Goal: Transaction & Acquisition: Purchase product/service

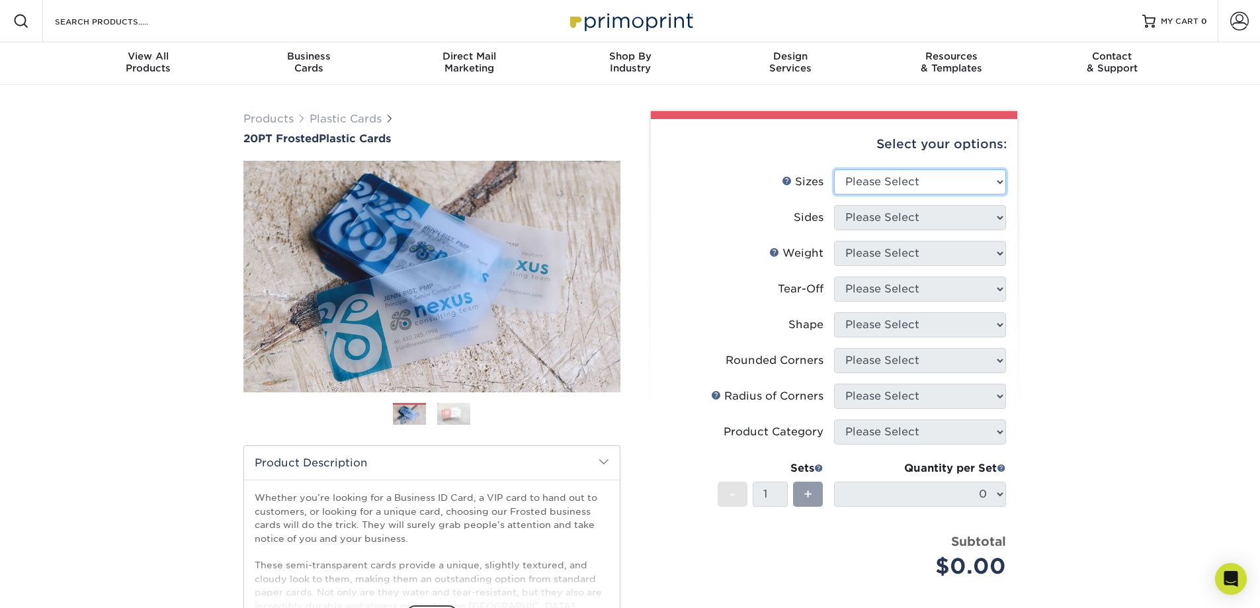
click at [903, 184] on select "Please Select 2" x 3.5" 2" x 8" 2.12" x 3.375" 2.5" x 2.5" 4.25" x 6"" at bounding box center [920, 181] width 172 height 25
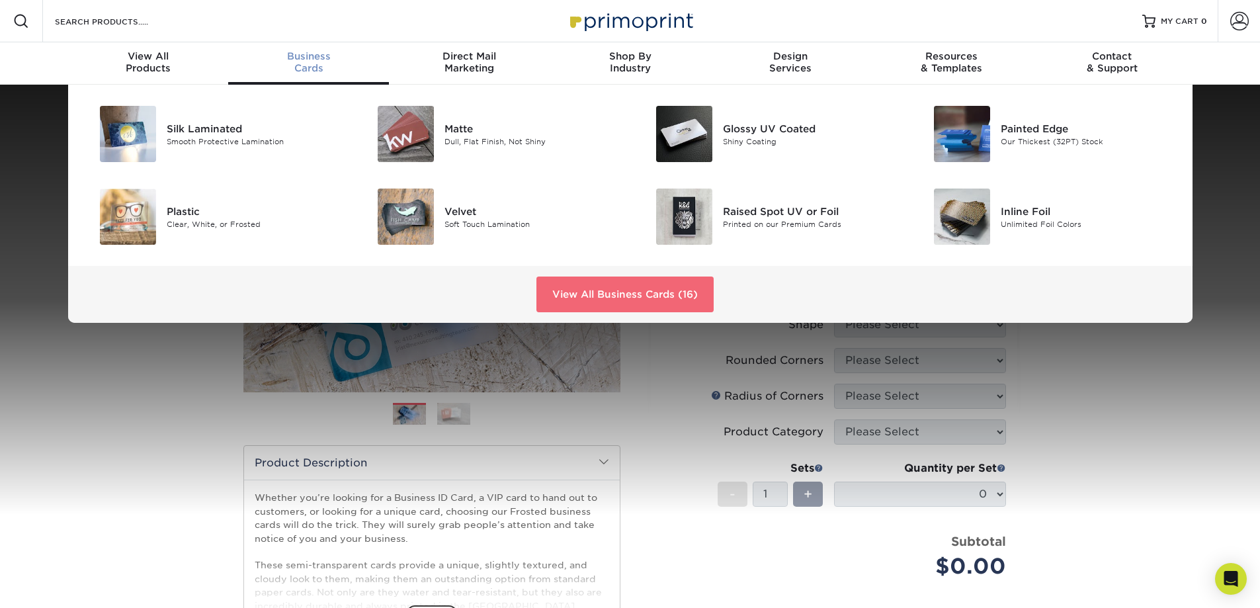
click at [610, 300] on link "View All Business Cards (16)" at bounding box center [624, 294] width 177 height 36
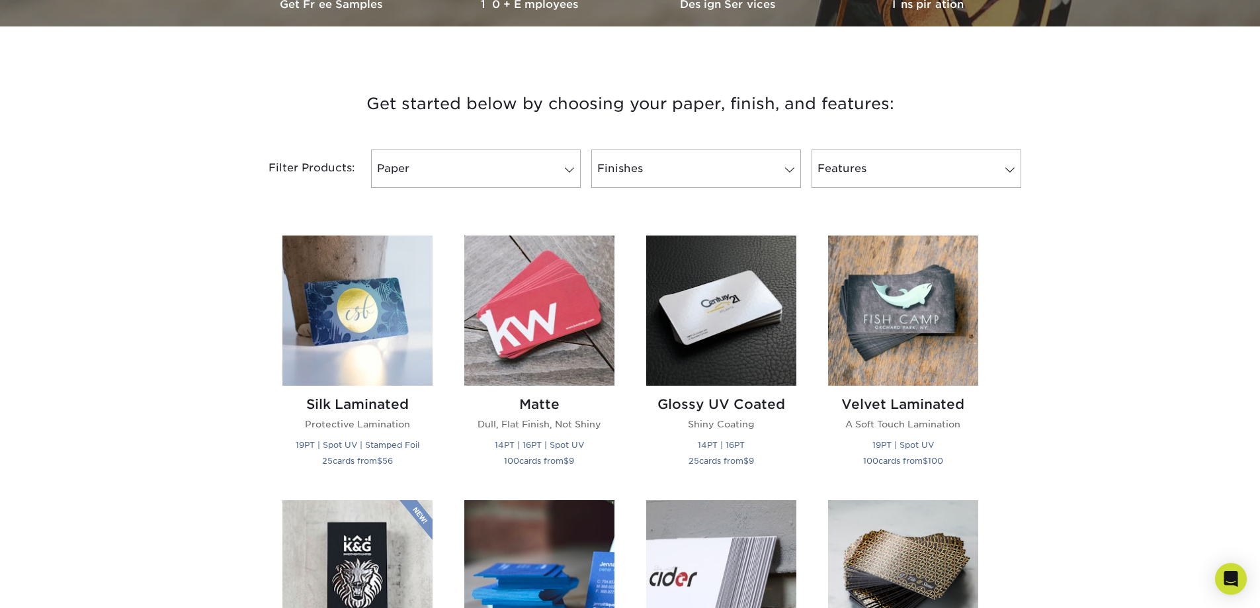
scroll to position [265, 0]
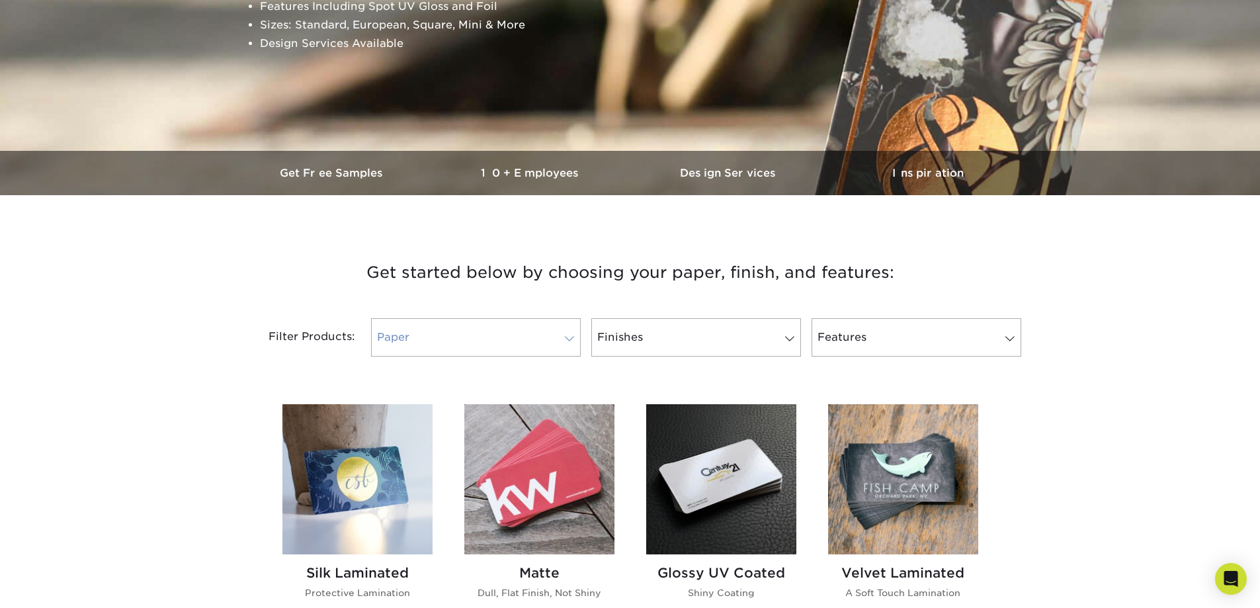
click at [550, 343] on link "Paper" at bounding box center [476, 337] width 210 height 38
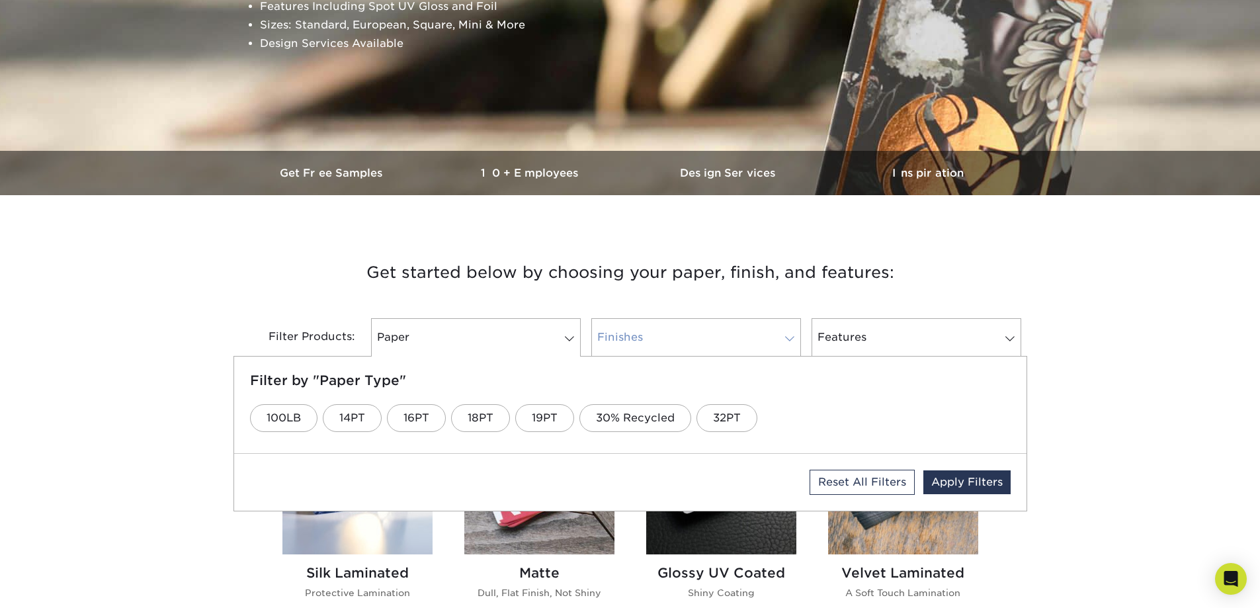
click at [673, 331] on link "Finishes" at bounding box center [696, 337] width 210 height 38
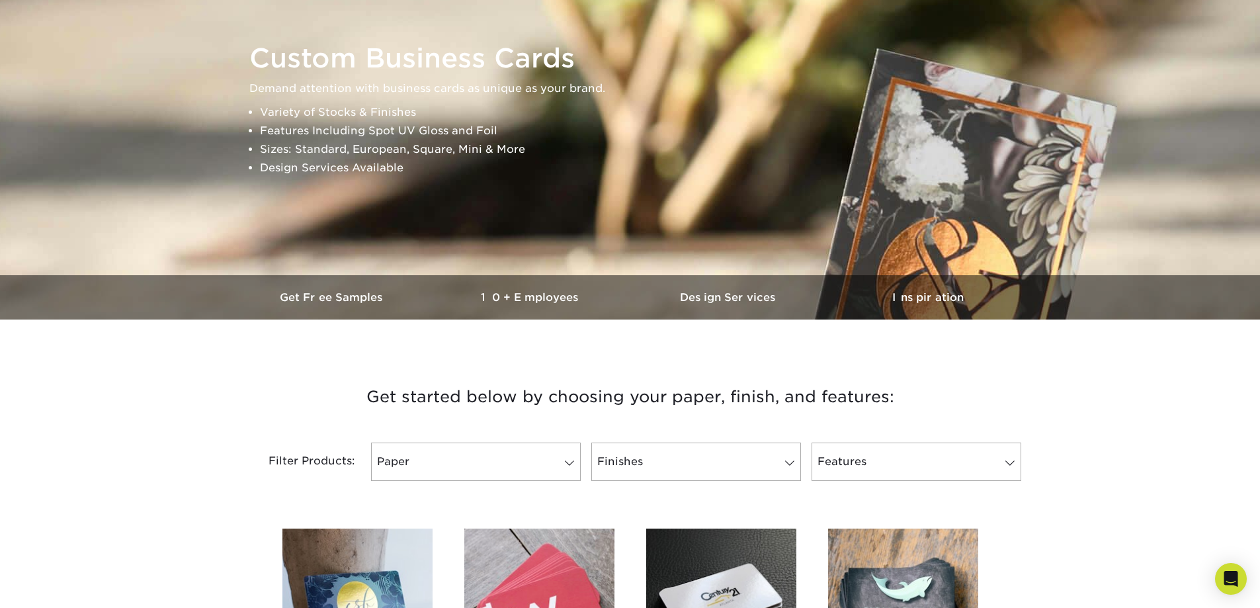
scroll to position [0, 0]
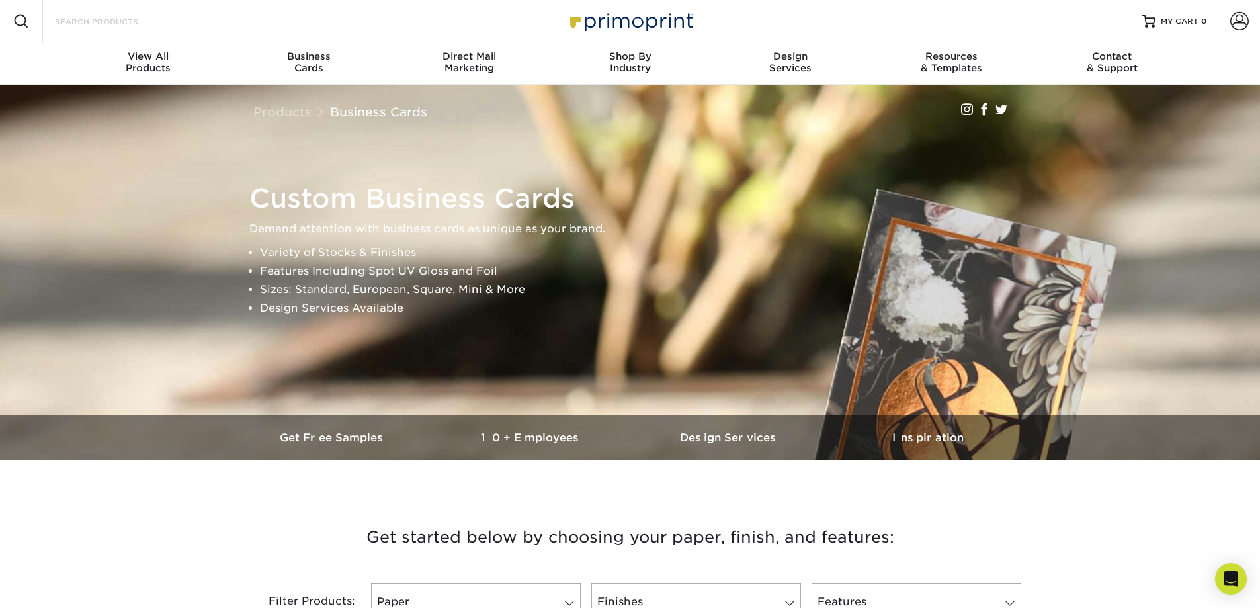
click at [96, 21] on input "Search Products" at bounding box center [118, 21] width 129 height 16
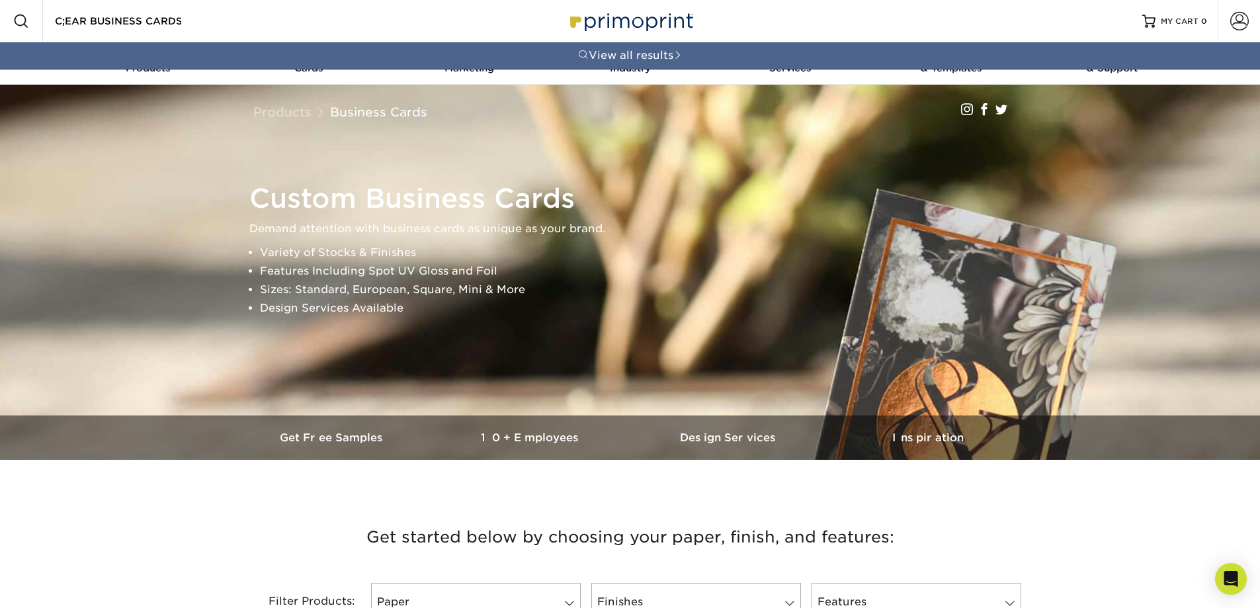
scroll to position [0, 2]
click at [63, 16] on input "C;EAR BUSINESS CARDS" at bounding box center [118, 21] width 129 height 16
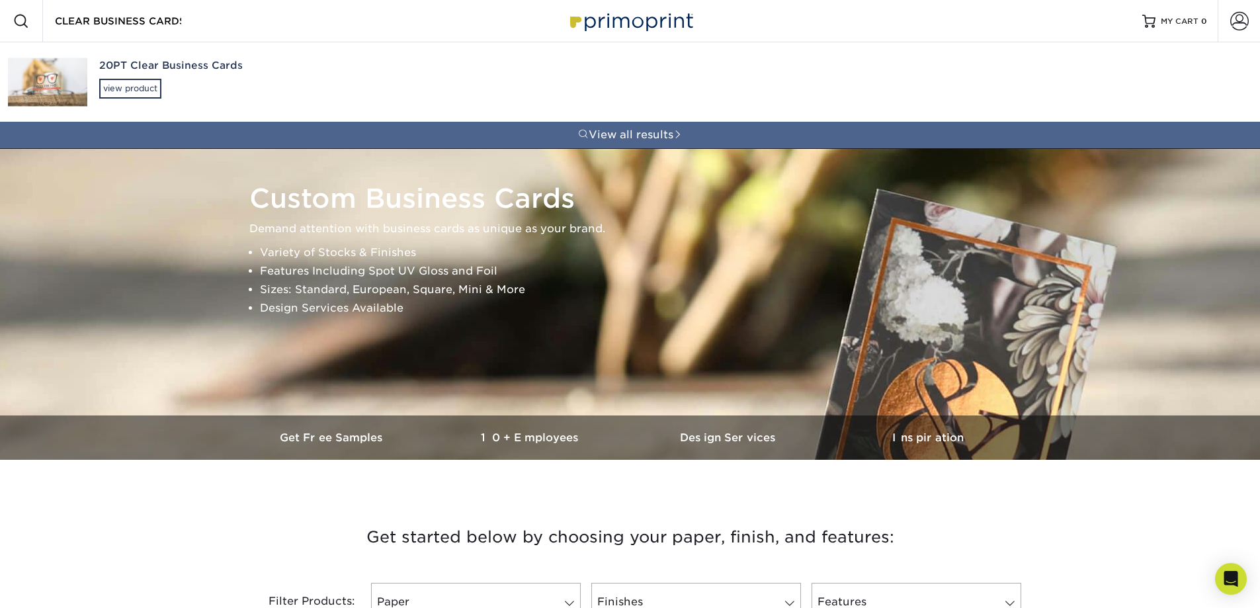
type input "CLEAR BUSINESS CARDS"
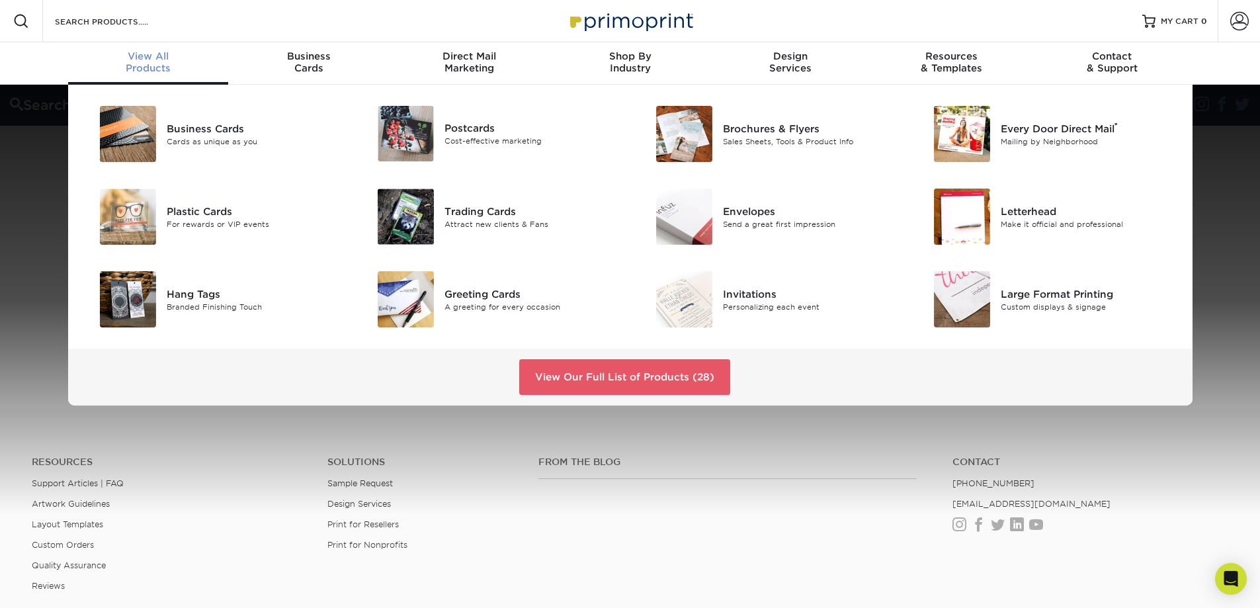
click at [30, 358] on div "Business Cards Cards as unique as you Postcards Cost-effective marketing ®" at bounding box center [630, 245] width 1260 height 321
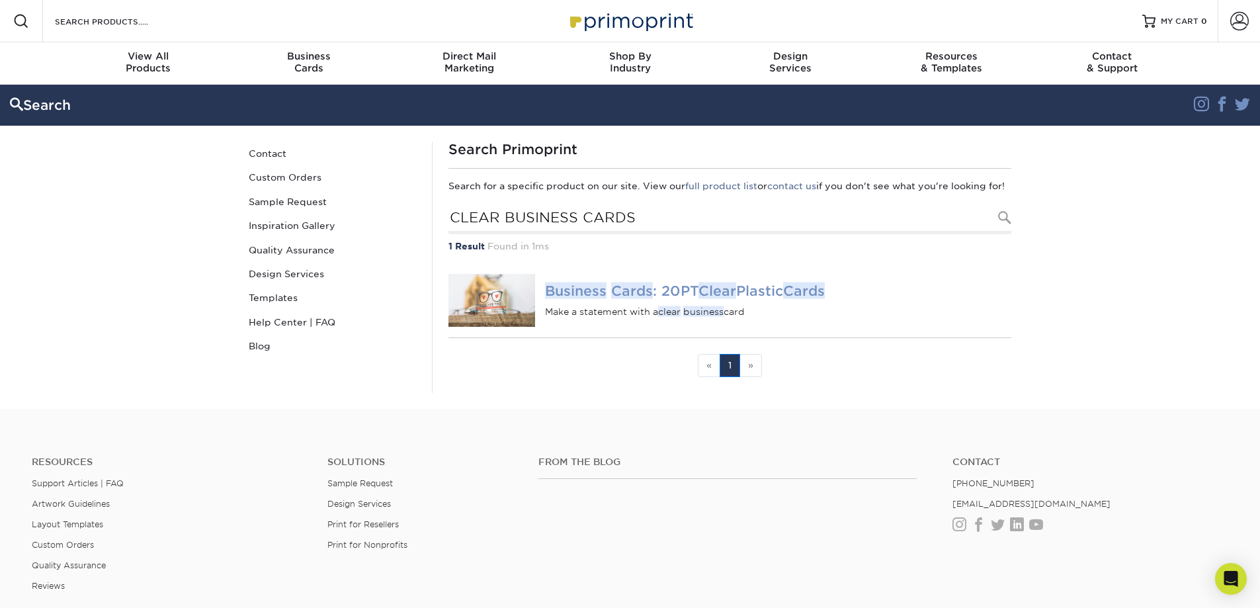
click at [655, 299] on h4 "Business Cards : 20PT Clear Plastic Cards" at bounding box center [778, 291] width 466 height 16
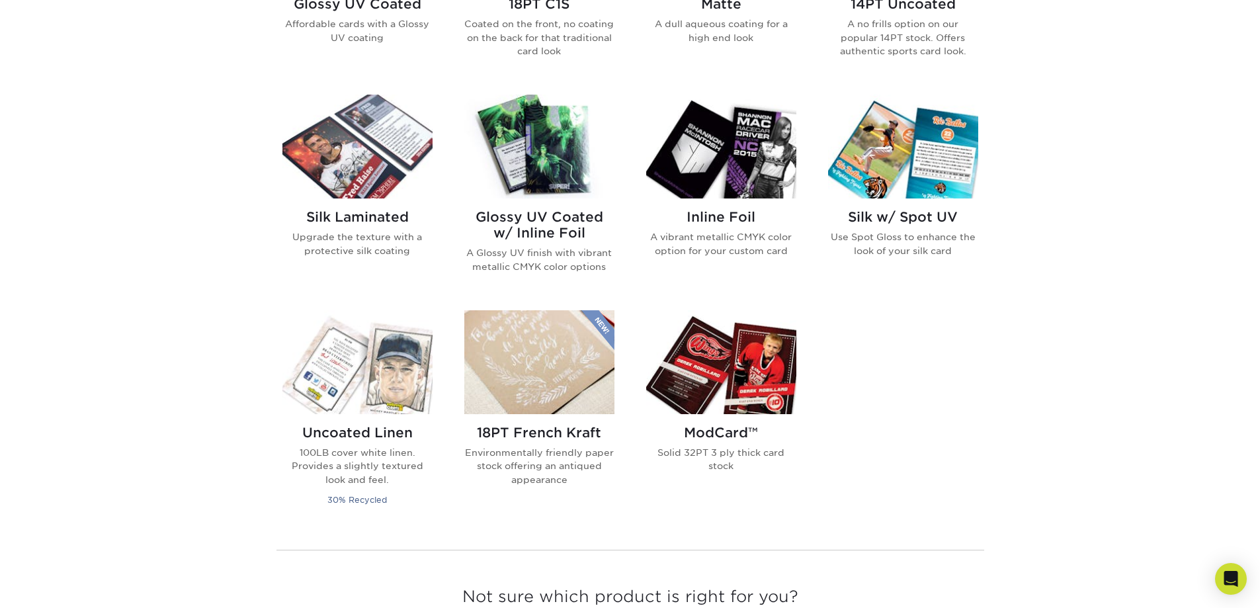
scroll to position [794, 0]
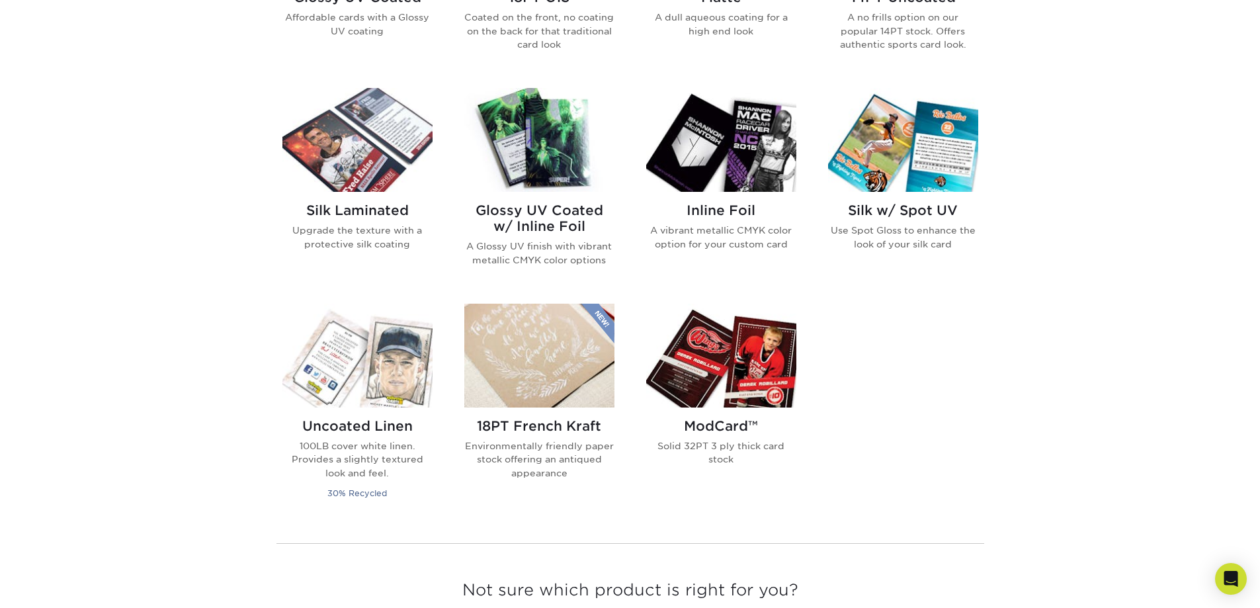
click at [739, 145] on img at bounding box center [721, 140] width 150 height 104
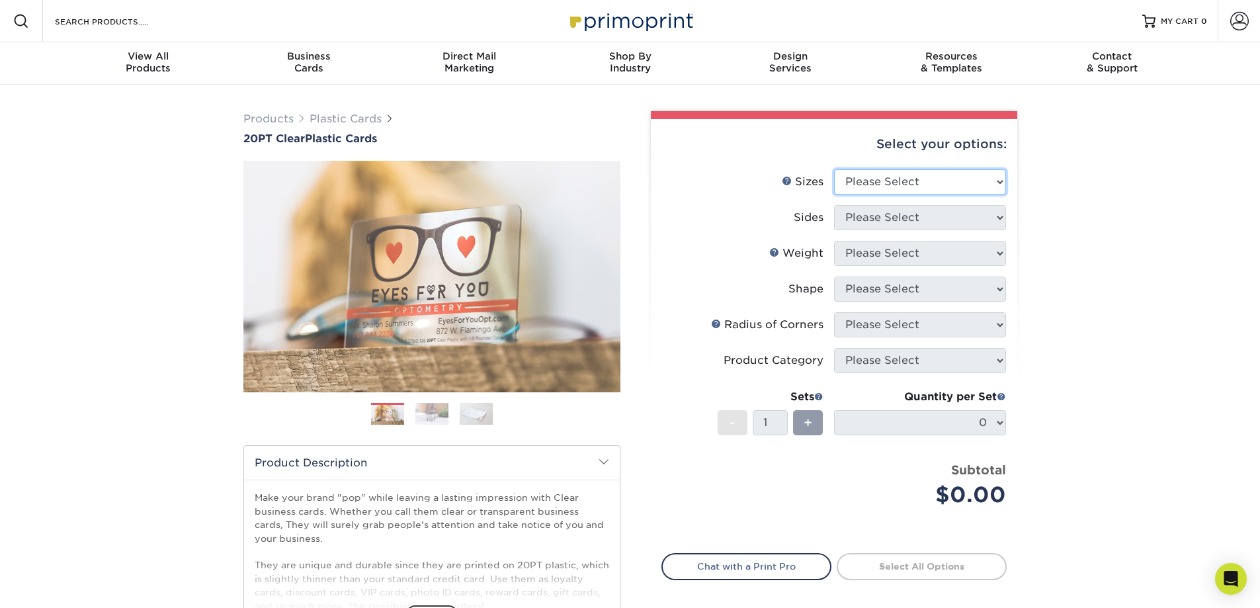
click at [855, 186] on select "Please Select 2" x 3.5" 2.12" x 3.375" 2.5" x 2.5"" at bounding box center [920, 181] width 172 height 25
select select "2.12x3.38"
click at [834, 169] on select "Please Select 2" x 3.5" 2.12" x 3.375" 2.5" x 2.5"" at bounding box center [920, 181] width 172 height 25
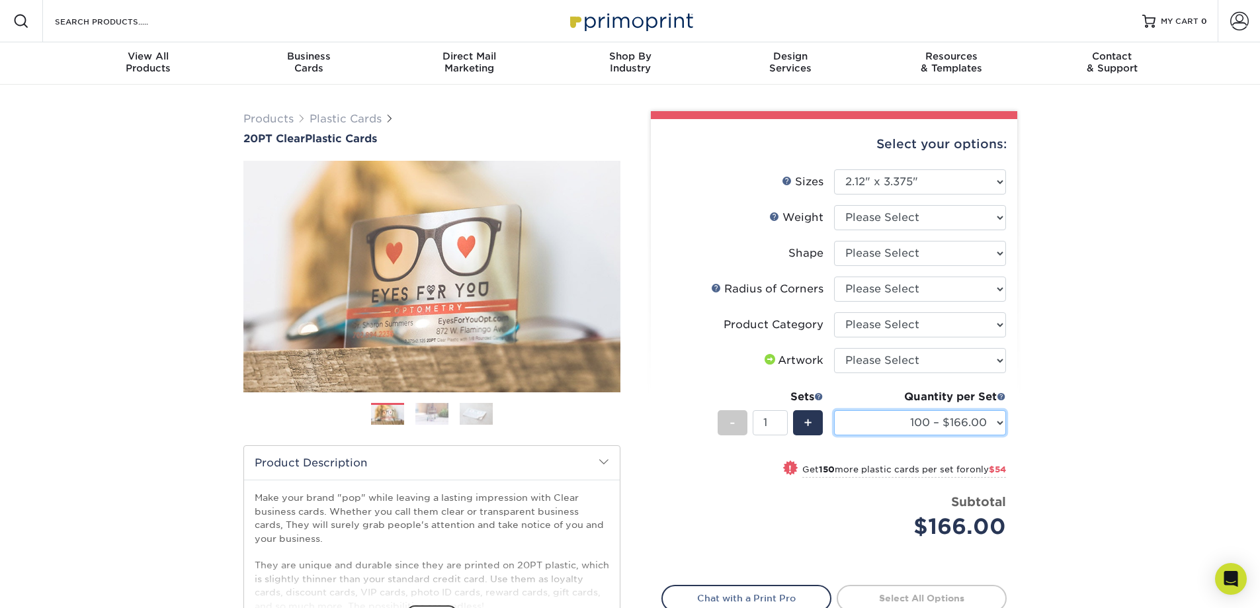
click at [932, 422] on select "100 – $166.00 250 – $220.00 500 – $272.00 1000 – $329.00 2500 – $771.00 5000 – …" at bounding box center [920, 422] width 172 height 25
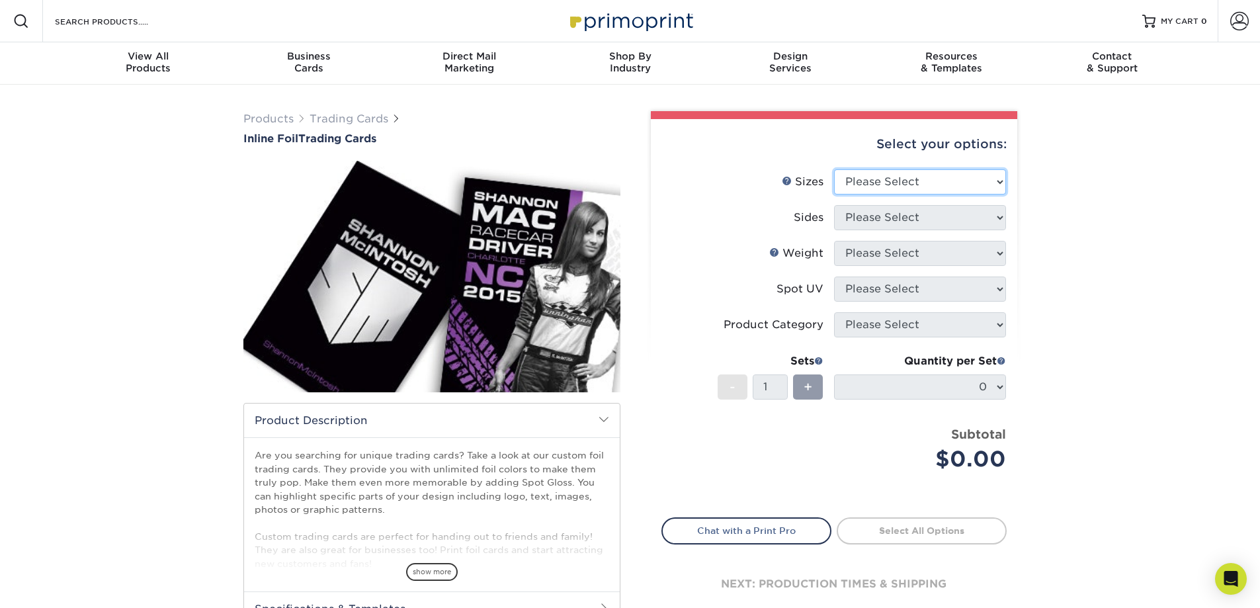
click at [882, 186] on select "Please Select 2.5" x 3.5"" at bounding box center [920, 181] width 172 height 25
